Goal: Transaction & Acquisition: Purchase product/service

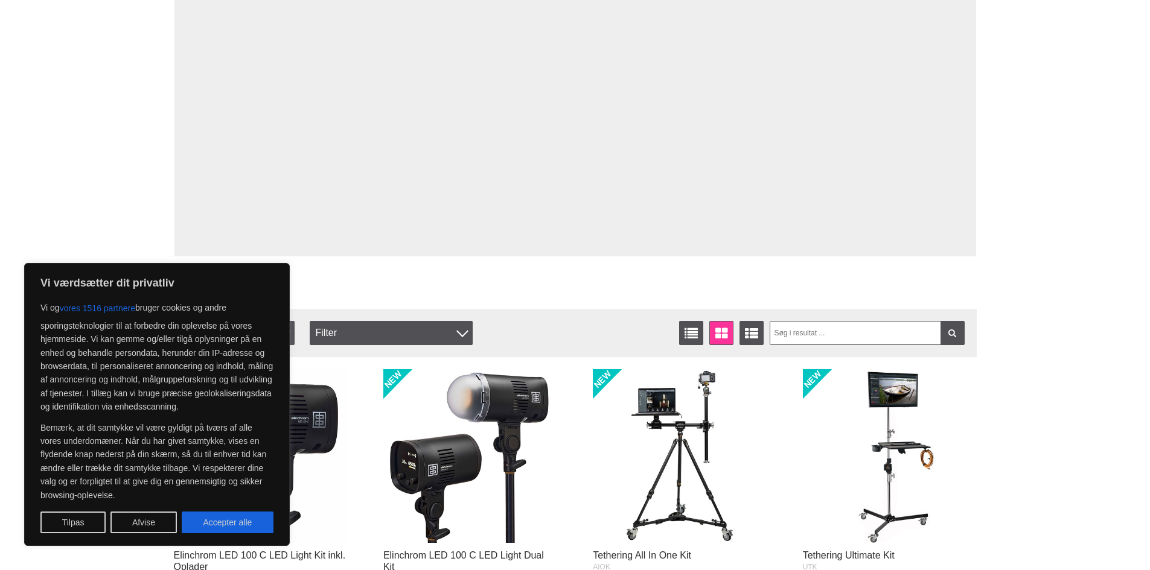
scroll to position [322, 0]
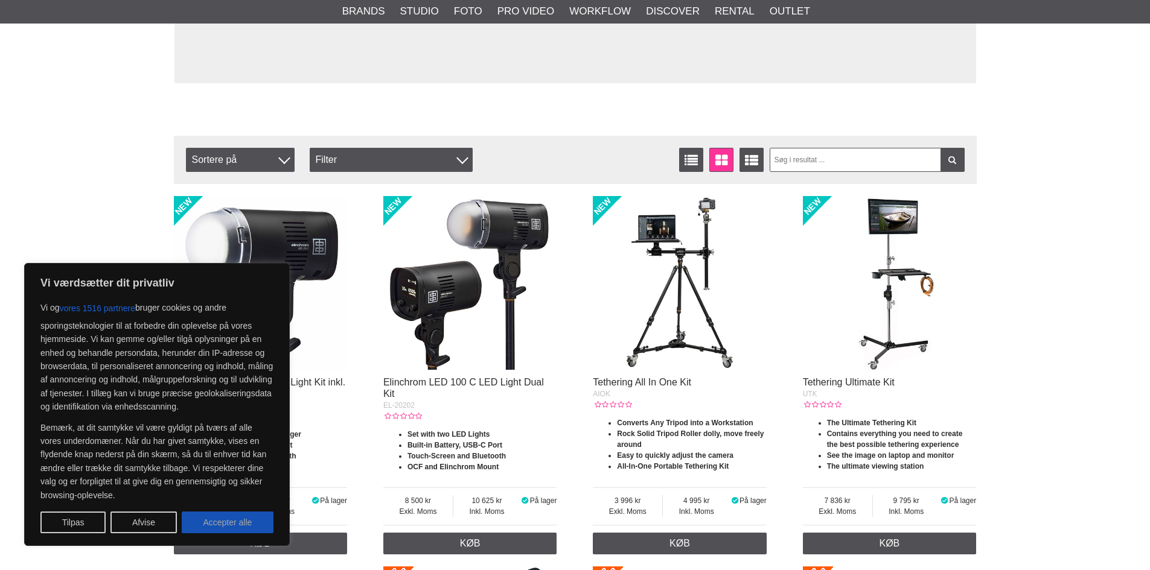
click at [246, 527] on button "Accepter alle" at bounding box center [228, 523] width 92 height 22
checkbox input "true"
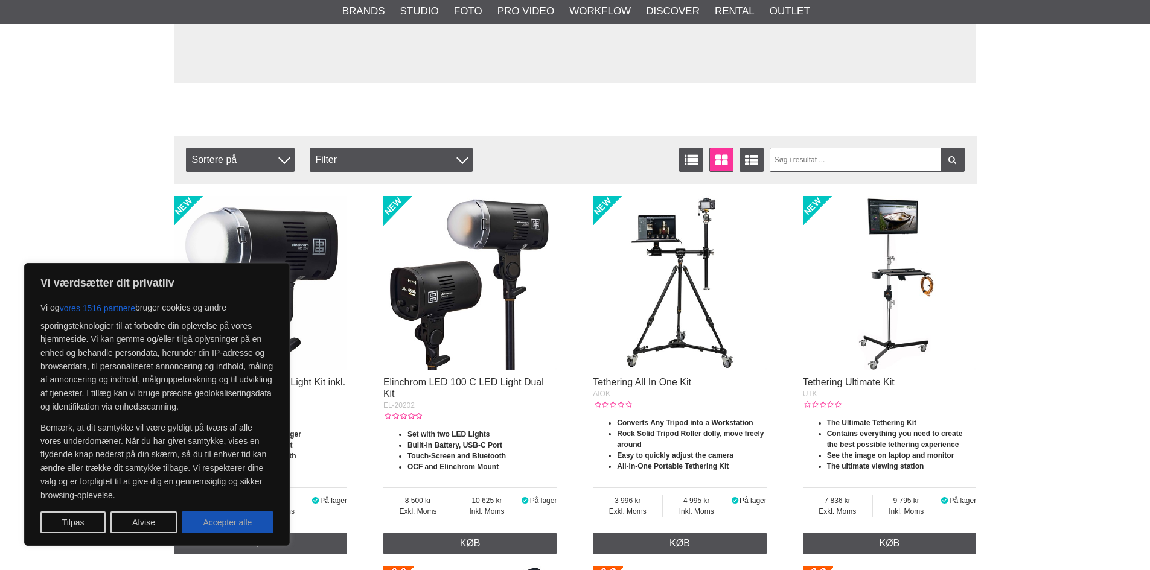
checkbox input "true"
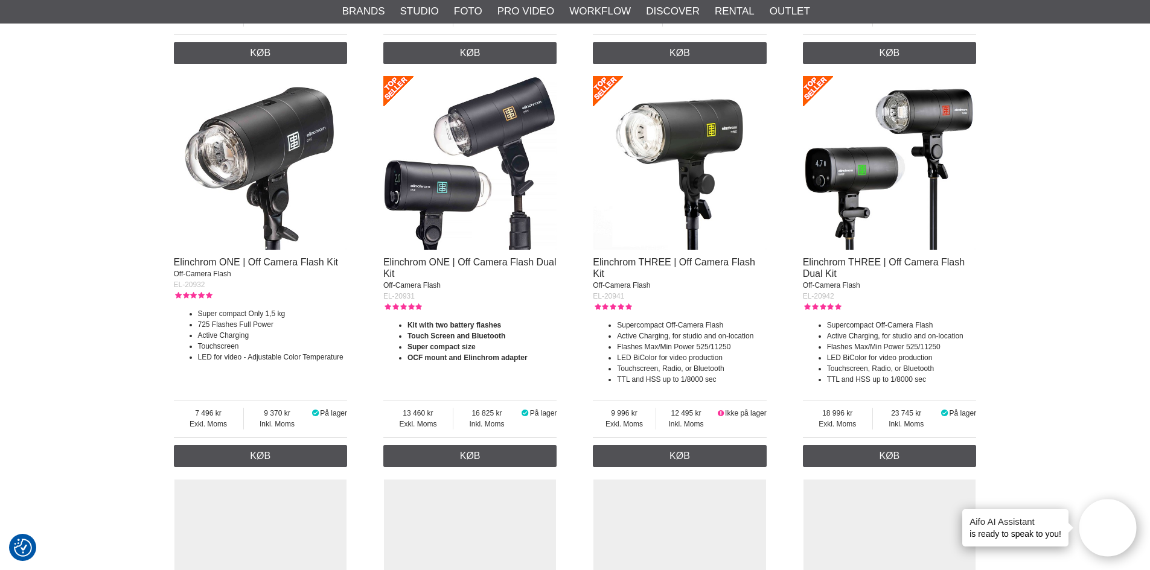
scroll to position [804, 0]
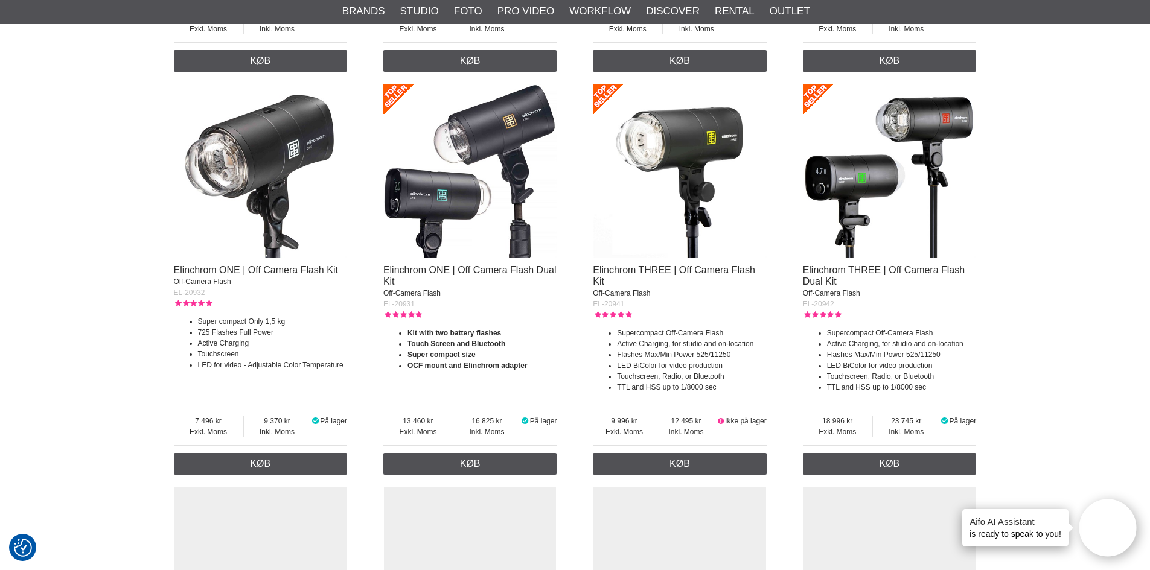
click at [489, 139] on img at bounding box center [470, 171] width 174 height 174
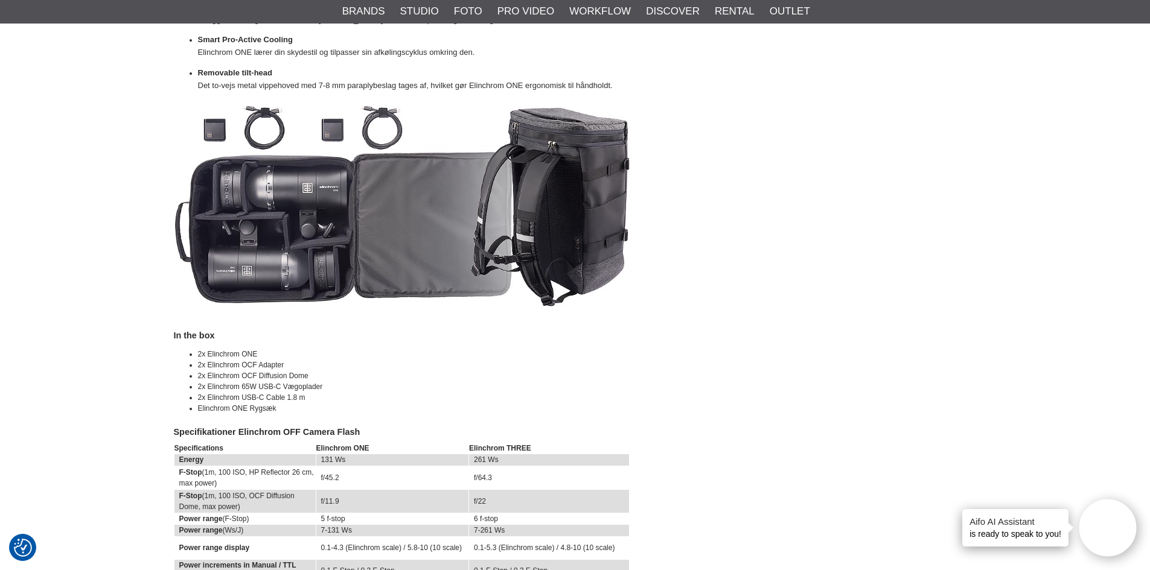
scroll to position [3701, 0]
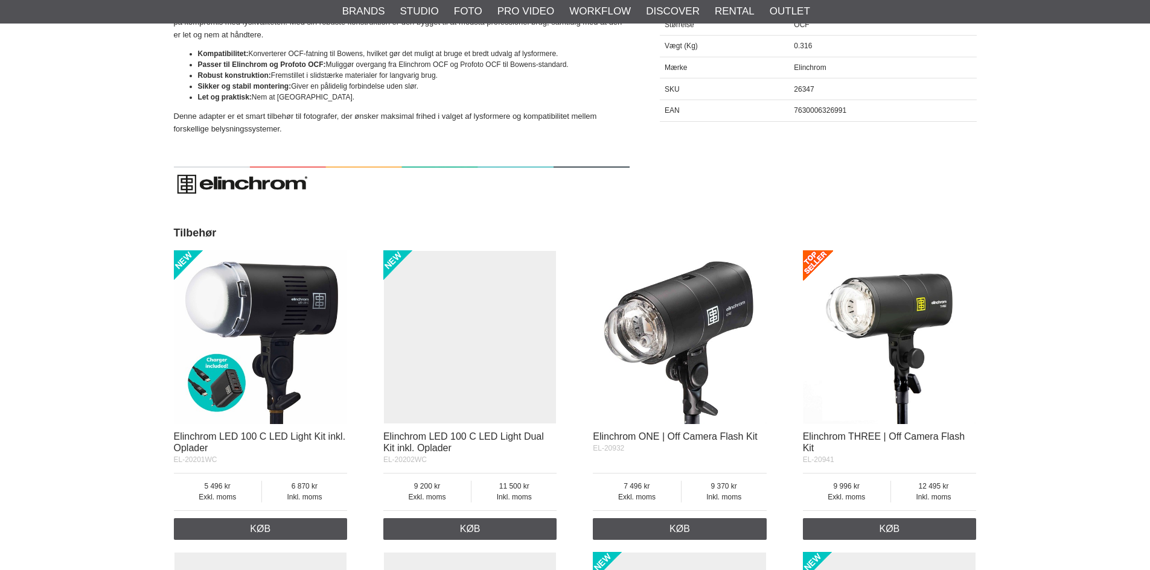
scroll to position [644, 0]
